Goal: Navigation & Orientation: Find specific page/section

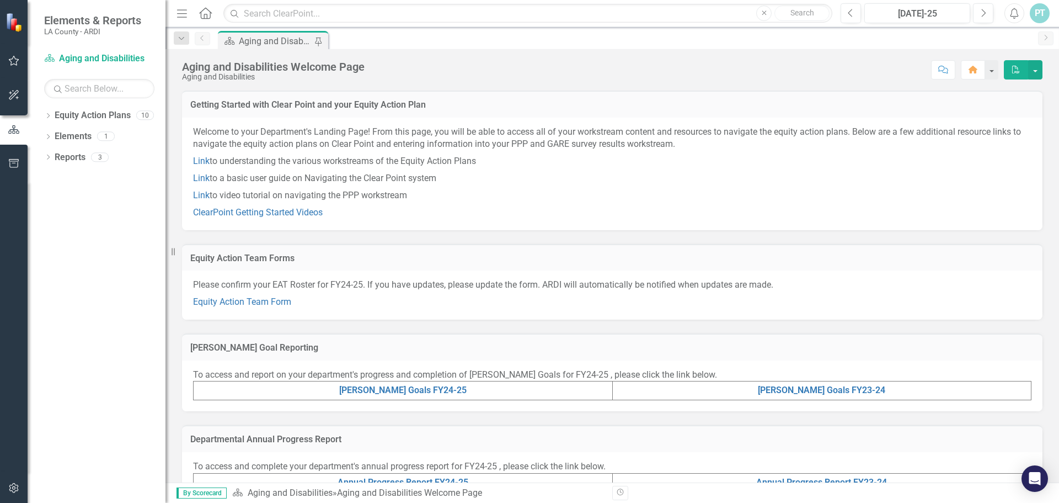
click at [413, 396] on td "[PERSON_NAME] Goals FY24-25" at bounding box center [403, 390] width 419 height 19
click at [413, 393] on link "[PERSON_NAME] Goals FY24-25" at bounding box center [402, 390] width 127 height 10
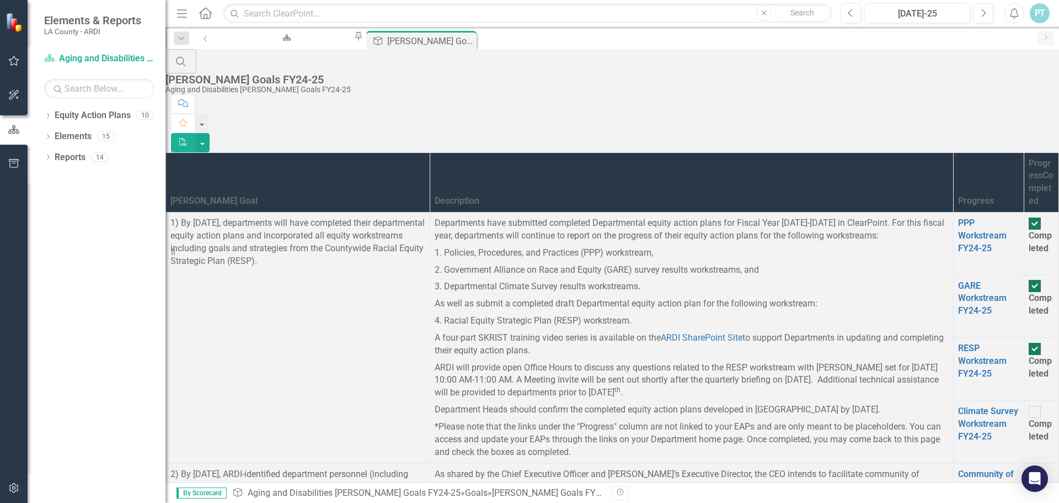
scroll to position [181, 0]
click at [958, 468] on link "Community of Practice Cohorts FY24-25" at bounding box center [986, 492] width 57 height 49
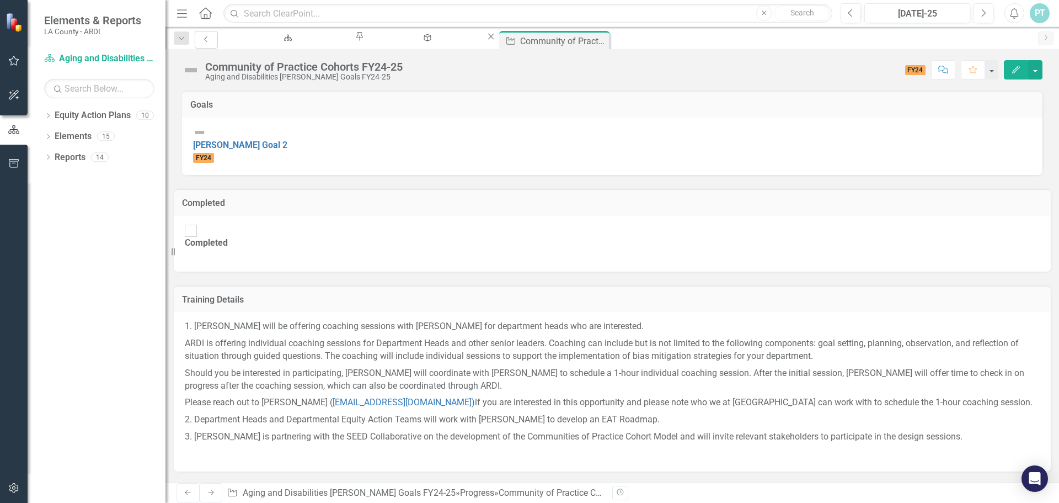
click at [205, 39] on icon "Previous" at bounding box center [206, 39] width 9 height 7
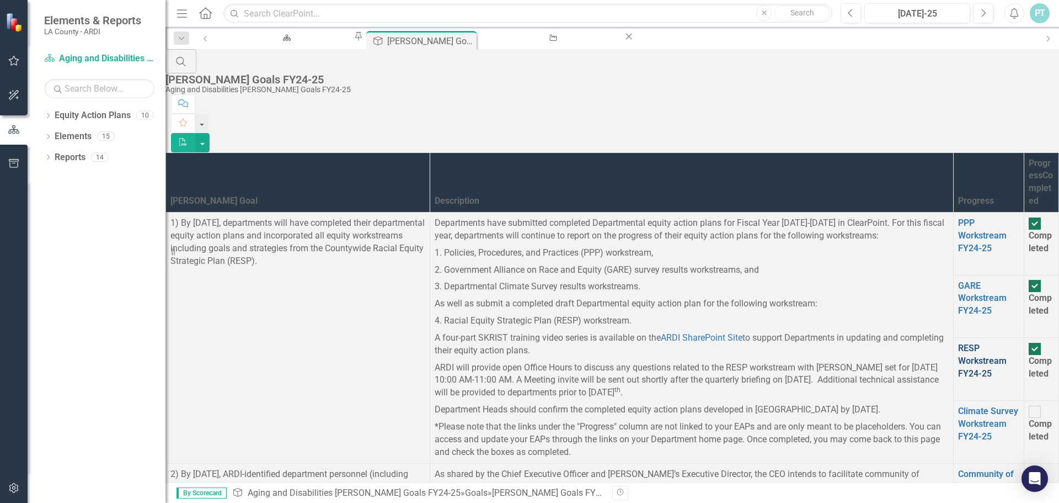
click at [958, 343] on link "RESP Workstream FY24-25" at bounding box center [982, 361] width 49 height 36
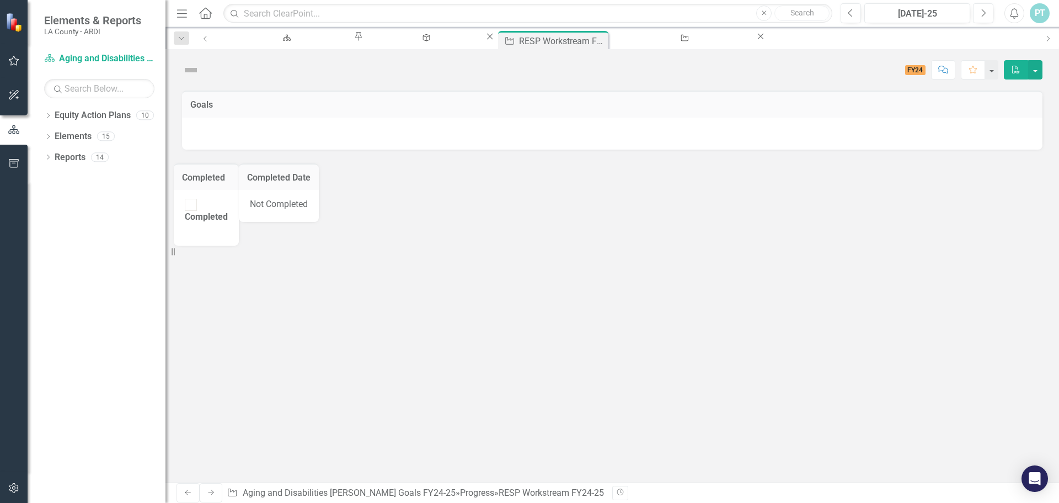
checkbox input "true"
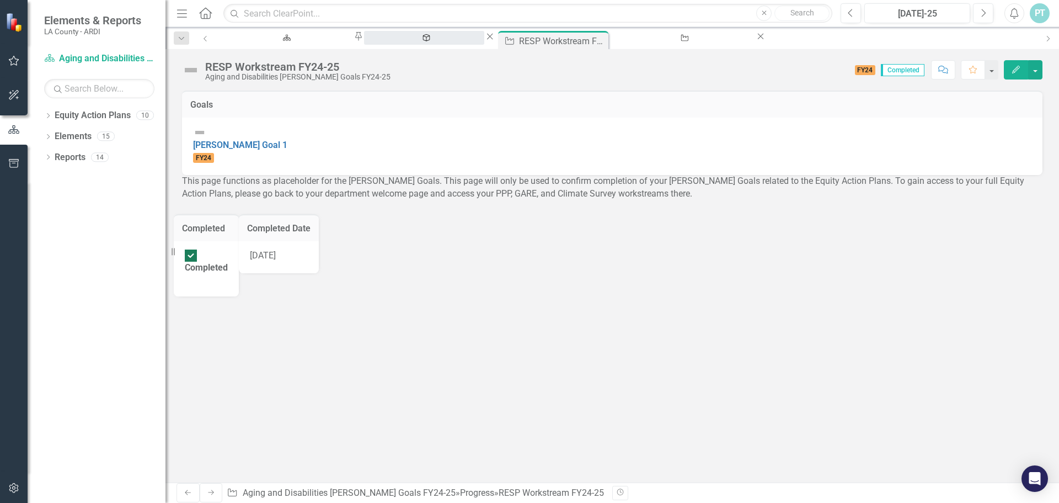
click at [387, 44] on div "[PERSON_NAME] Goals FY24-25" at bounding box center [424, 48] width 100 height 14
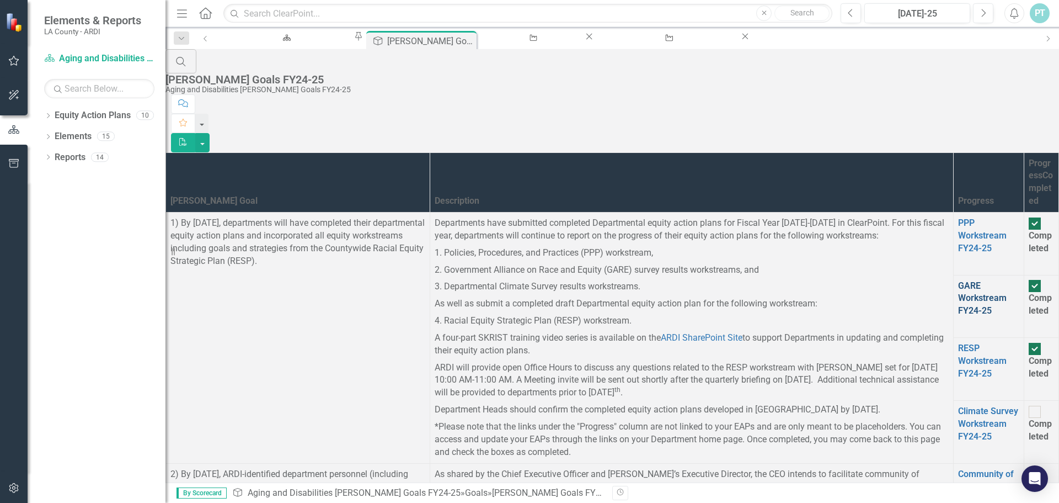
click at [958, 280] on link "GARE Workstream FY24-25" at bounding box center [982, 298] width 49 height 36
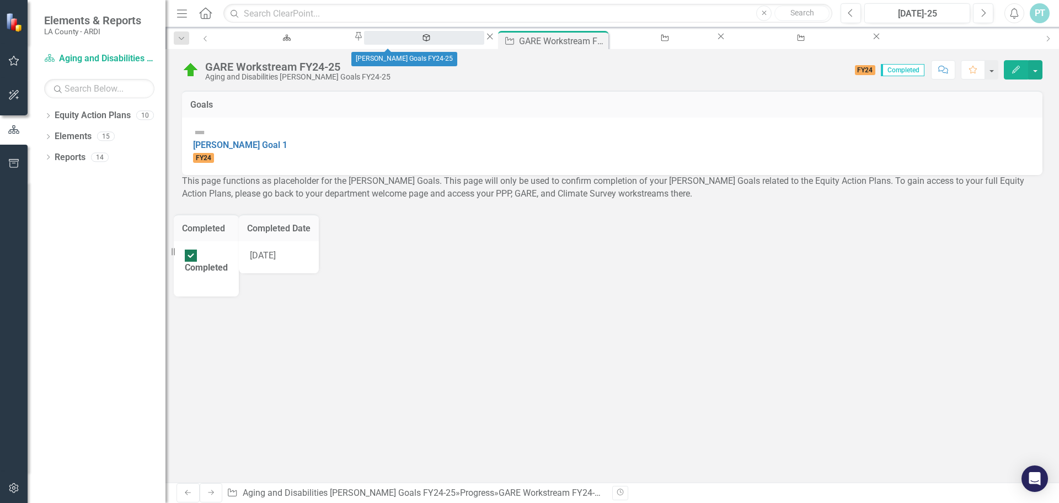
click at [419, 41] on div "[PERSON_NAME] Goals FY24-25" at bounding box center [424, 48] width 100 height 14
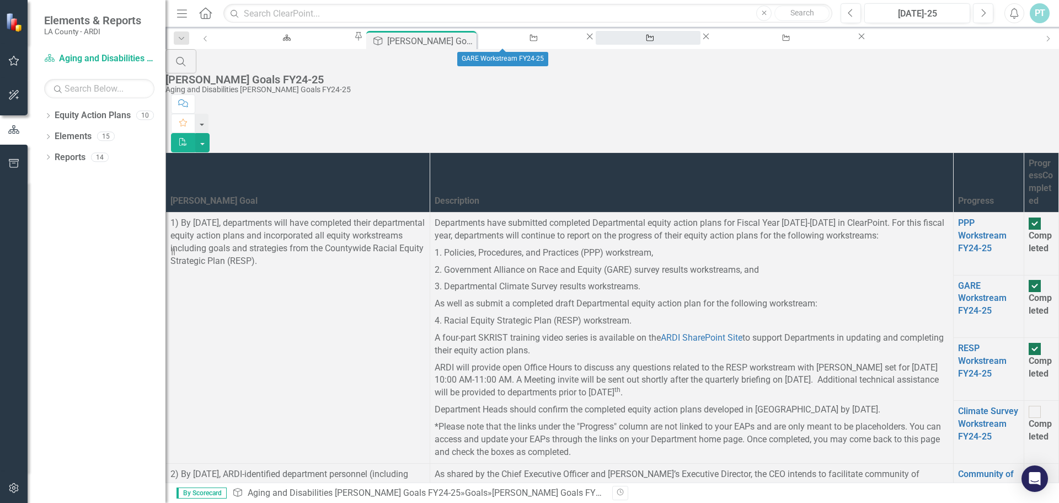
click at [647, 39] on icon at bounding box center [650, 38] width 7 height 6
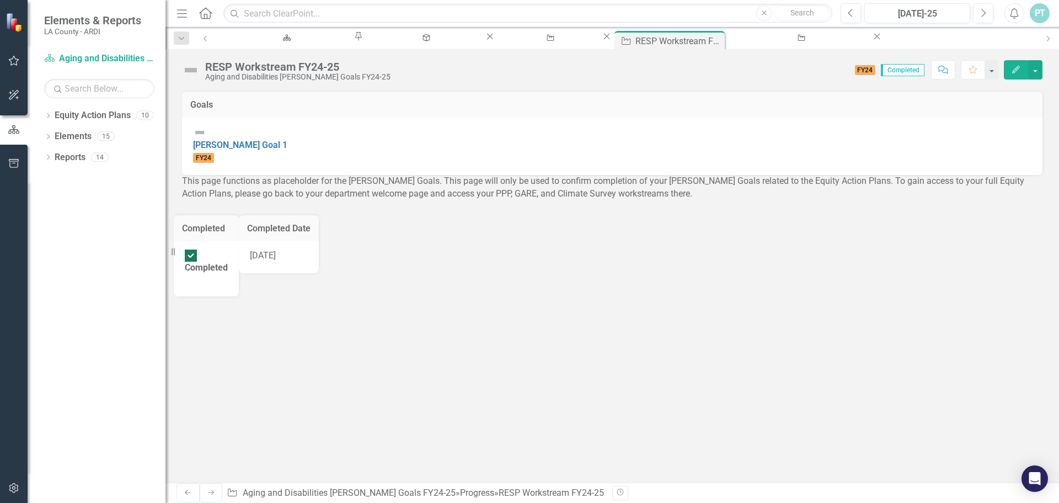
click at [191, 71] on img at bounding box center [191, 70] width 18 height 18
click at [512, 41] on div "GARE Workstream FY24-25" at bounding box center [549, 48] width 86 height 14
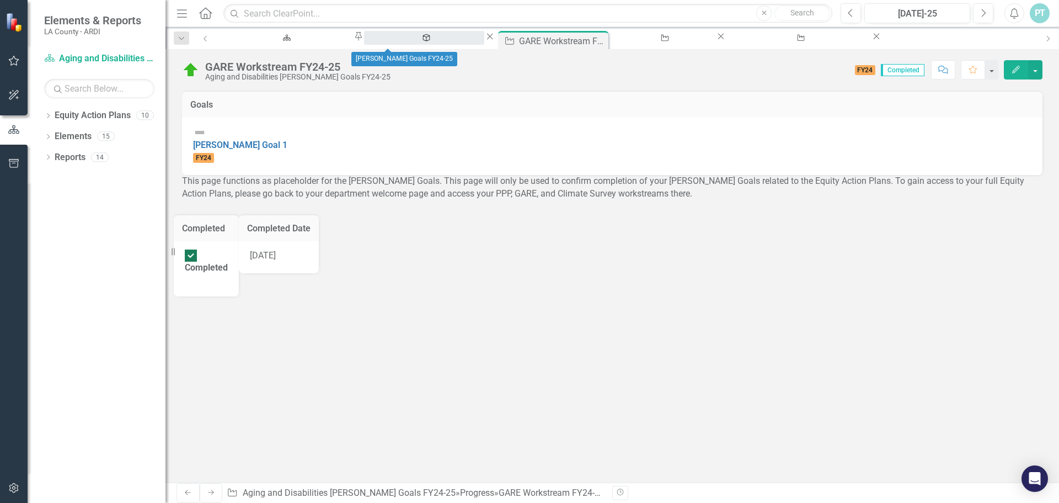
click at [414, 41] on div "[PERSON_NAME] Goals FY24-25" at bounding box center [424, 48] width 100 height 14
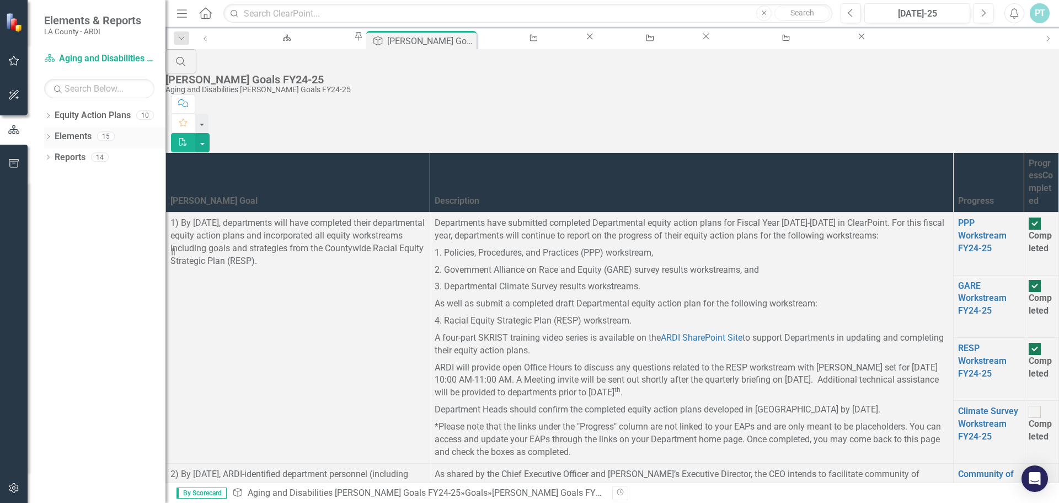
click at [50, 138] on icon "Dropdown" at bounding box center [48, 138] width 8 height 6
click at [50, 222] on icon "Dropdown" at bounding box center [48, 221] width 8 height 6
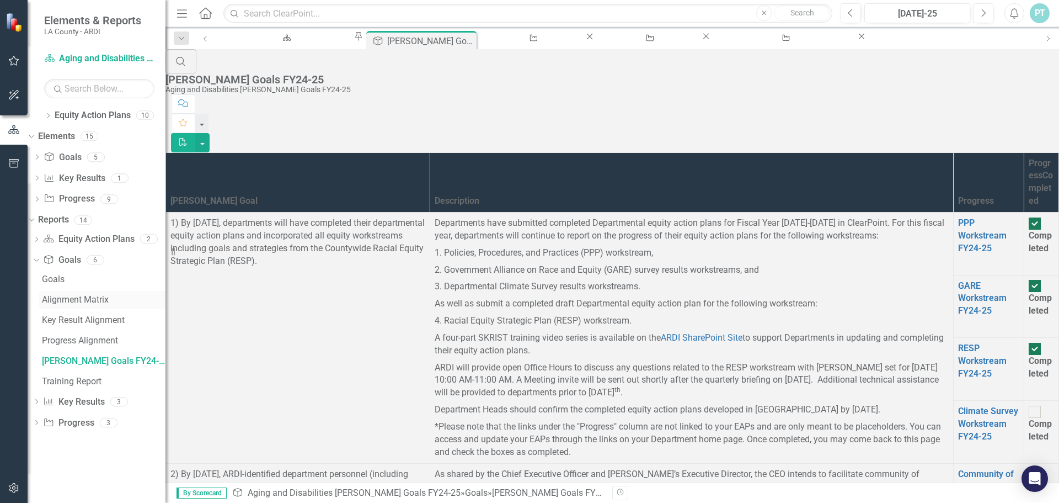
click at [106, 297] on div "Alignment Matrix" at bounding box center [104, 300] width 124 height 10
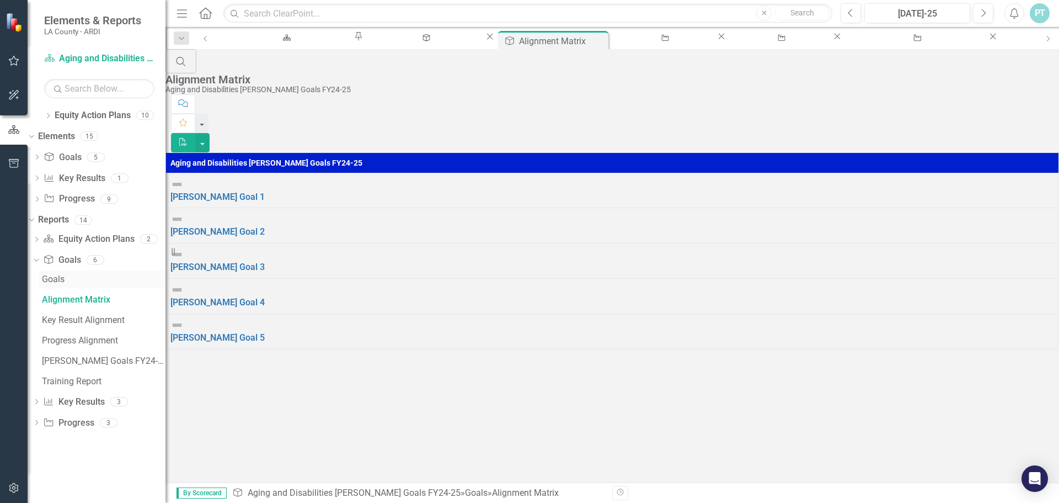
click at [108, 281] on div "Goals" at bounding box center [104, 279] width 124 height 10
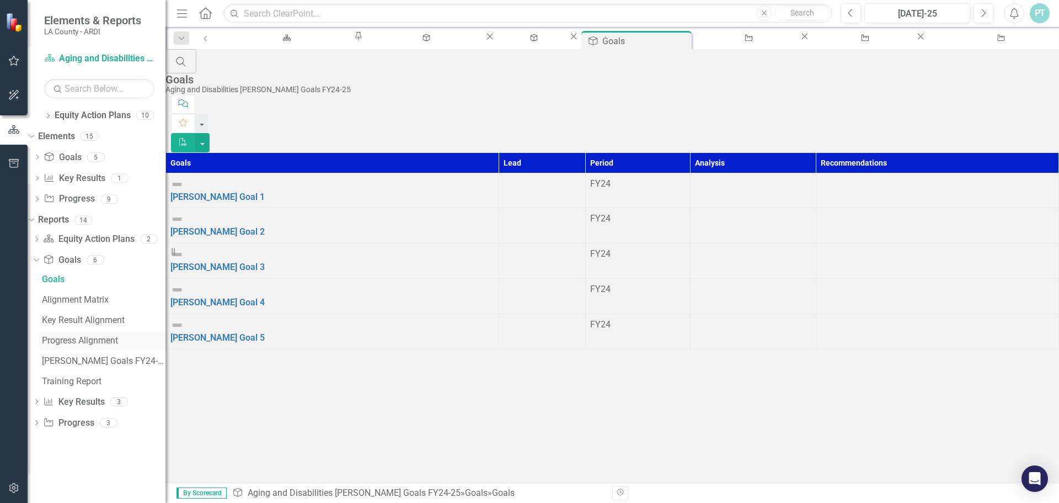
click at [108, 336] on div "Progress Alignment" at bounding box center [104, 340] width 124 height 10
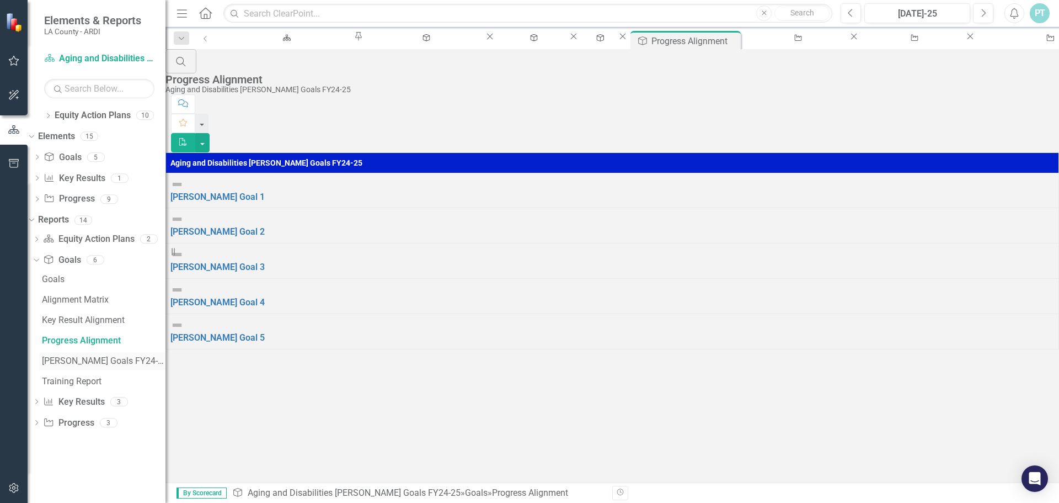
click at [120, 361] on div "[PERSON_NAME] Goals FY24-25" at bounding box center [104, 361] width 124 height 10
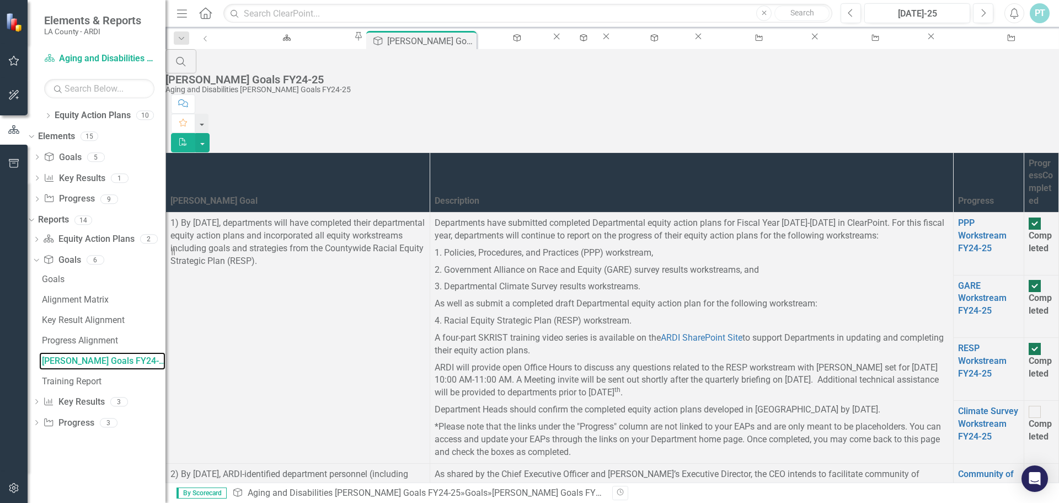
scroll to position [717, 0]
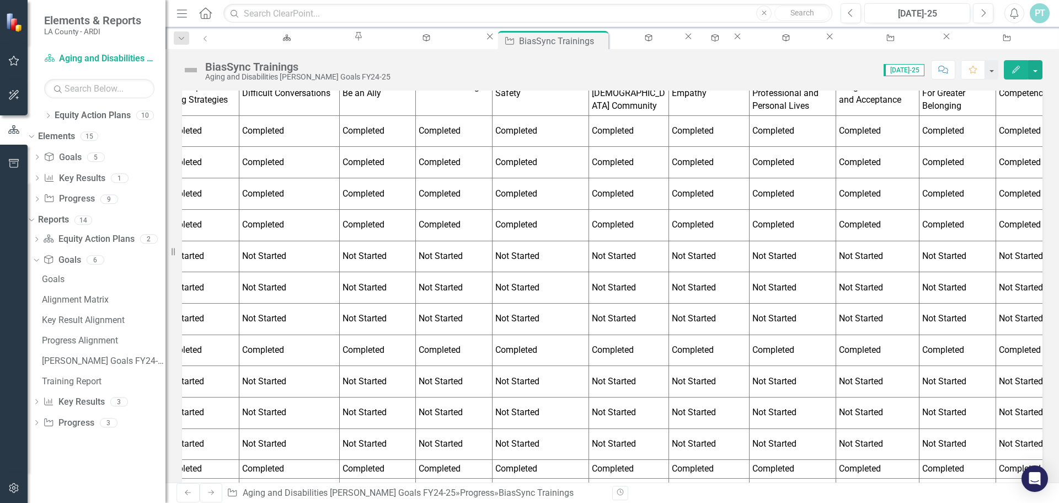
scroll to position [0, 644]
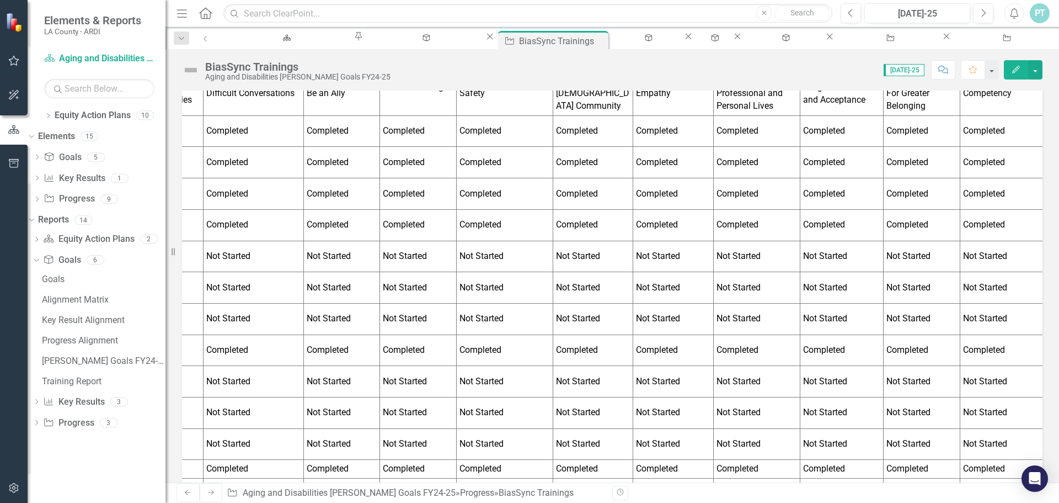
drag, startPoint x: 637, startPoint y: 464, endPoint x: 607, endPoint y: 450, distance: 32.3
click at [607, 450] on div "MODULES First Name Last Name Email Classification Introduction to Unconscious […" at bounding box center [612, 118] width 861 height 1060
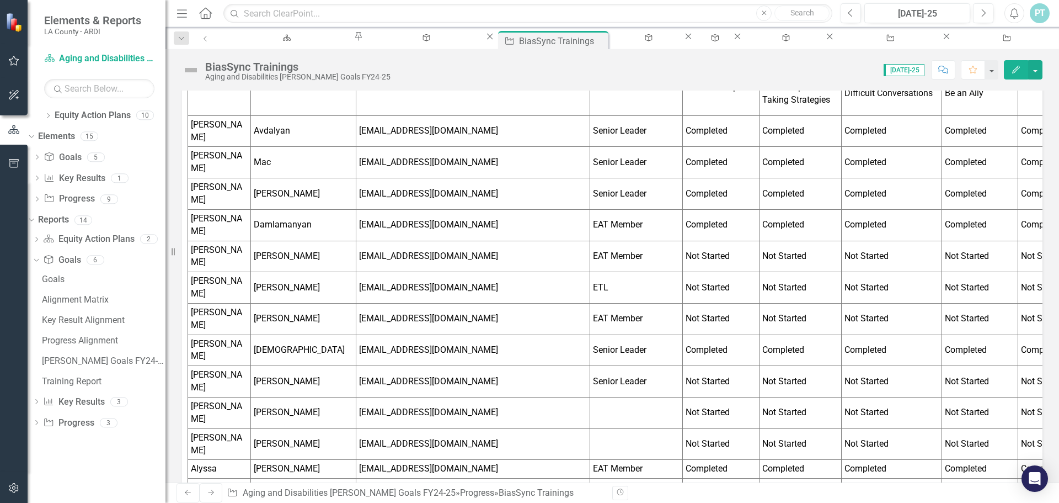
scroll to position [0, 6]
